Goal: Information Seeking & Learning: Learn about a topic

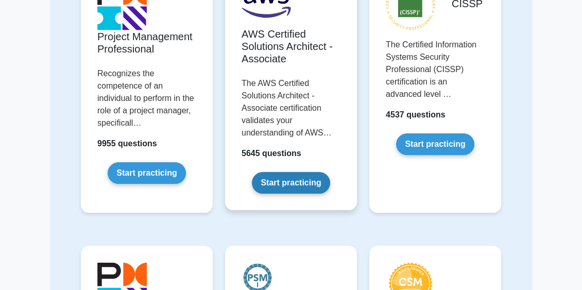
scroll to position [103, 0]
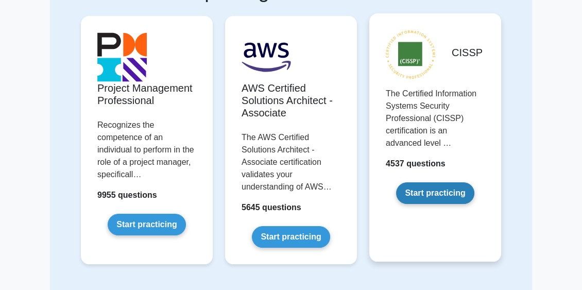
click at [428, 195] on link "Start practicing" at bounding box center [435, 193] width 78 height 22
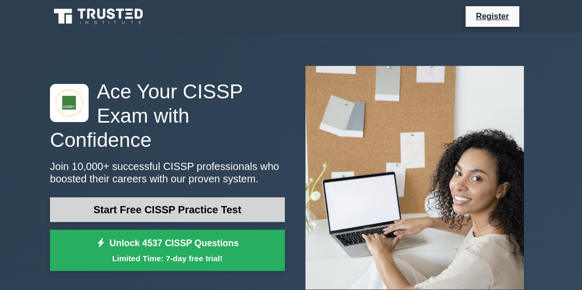
click at [199, 197] on link "Start Free CISSP Practice Test" at bounding box center [167, 209] width 235 height 25
